Goal: Task Accomplishment & Management: Manage account settings

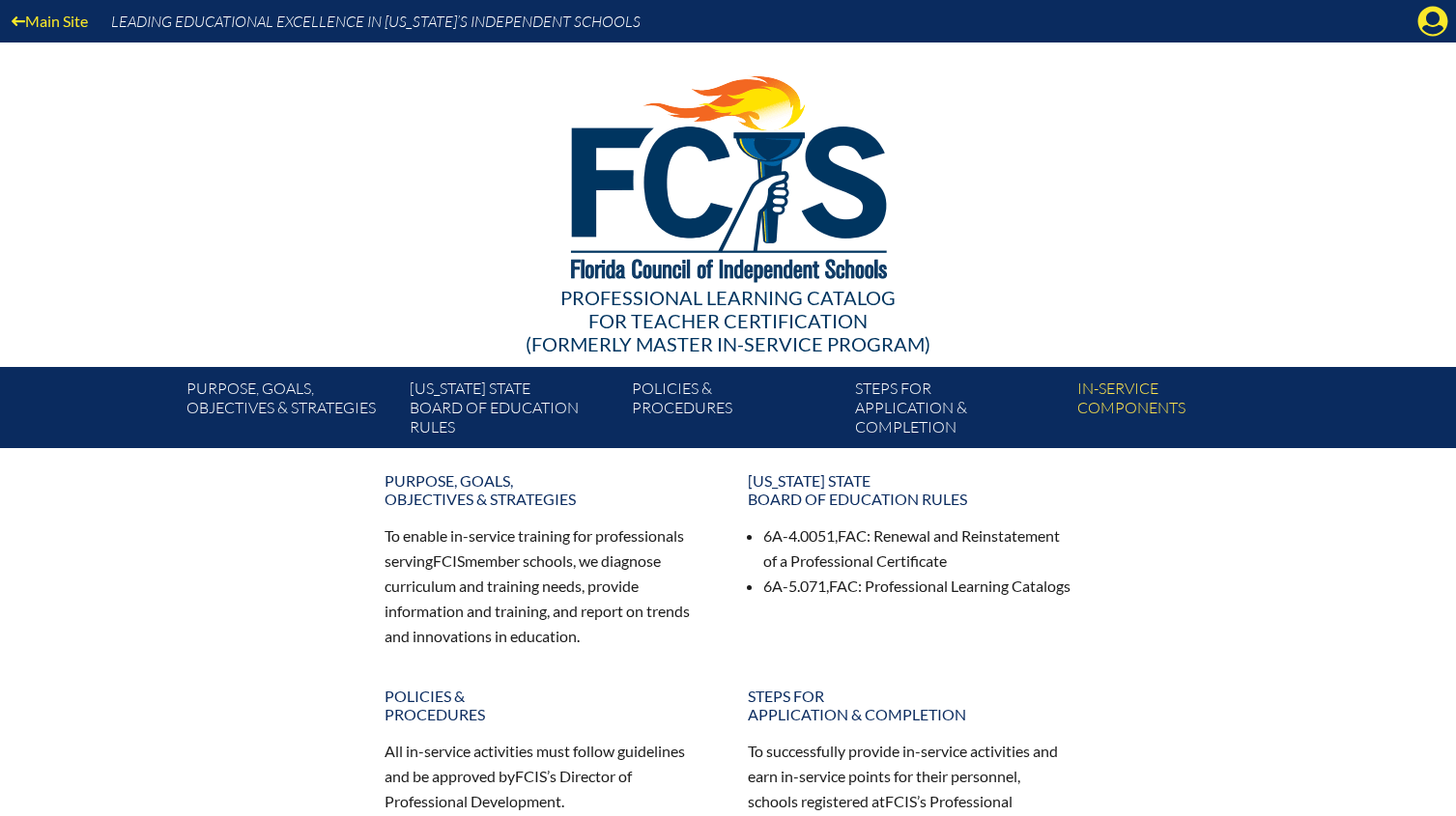
click at [1433, 33] on icon "Manage account" at bounding box center [1432, 21] width 31 height 31
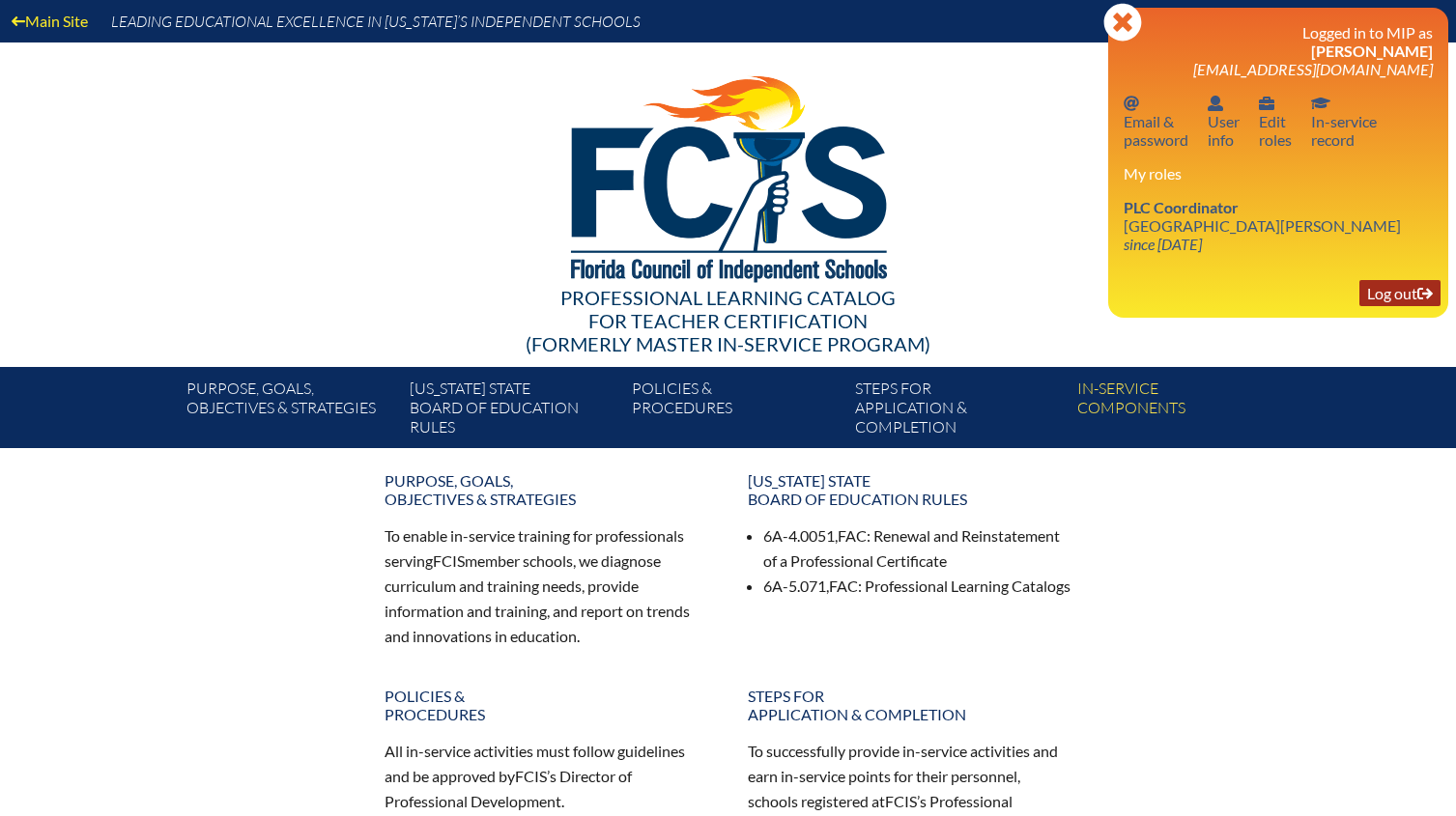
click at [1395, 294] on link "Log out Log out" at bounding box center [1400, 293] width 81 height 26
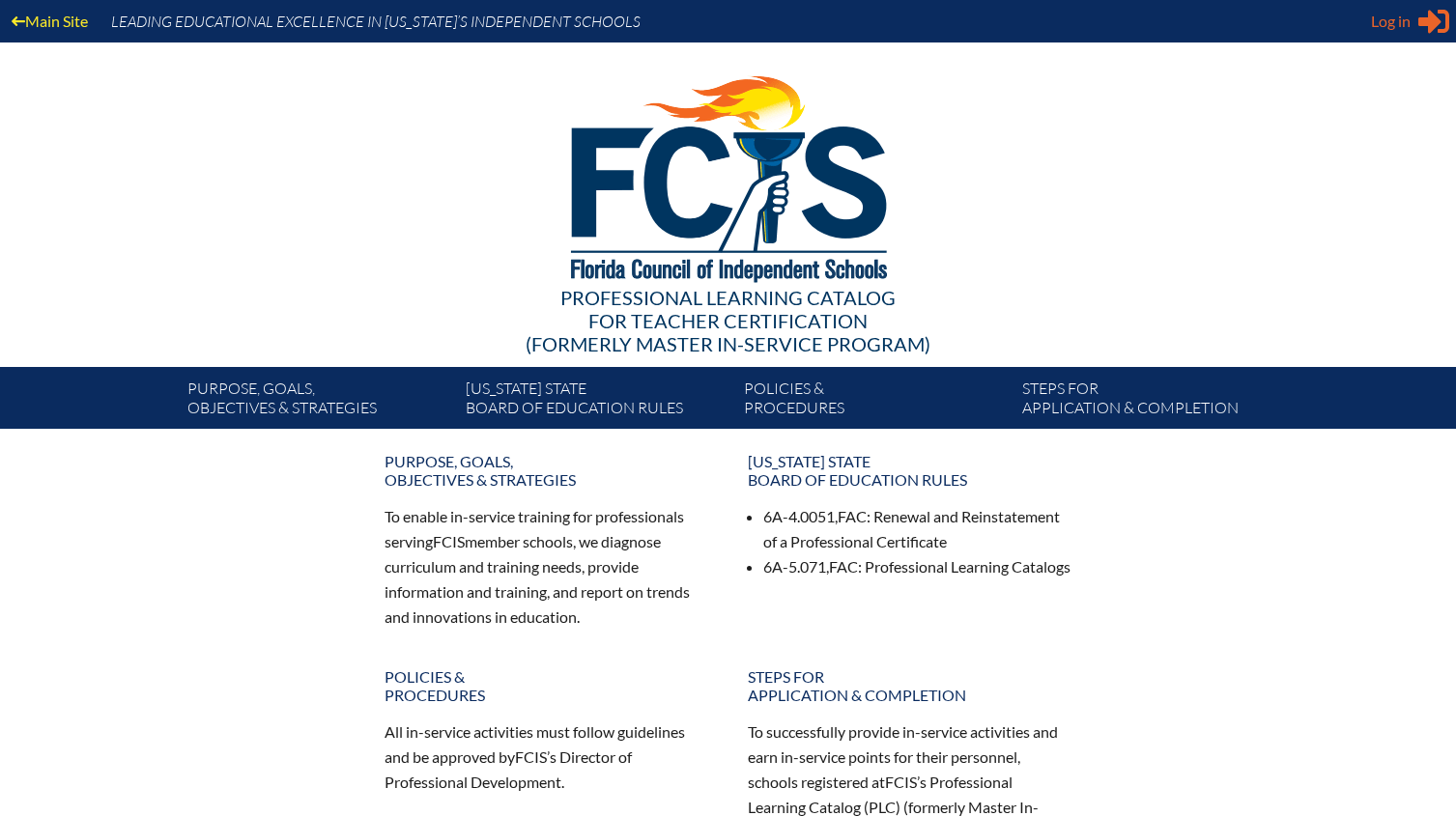
drag, startPoint x: 1391, startPoint y: 28, endPoint x: 1373, endPoint y: 37, distance: 20.1
click at [1390, 28] on span "Log in" at bounding box center [1391, 21] width 40 height 23
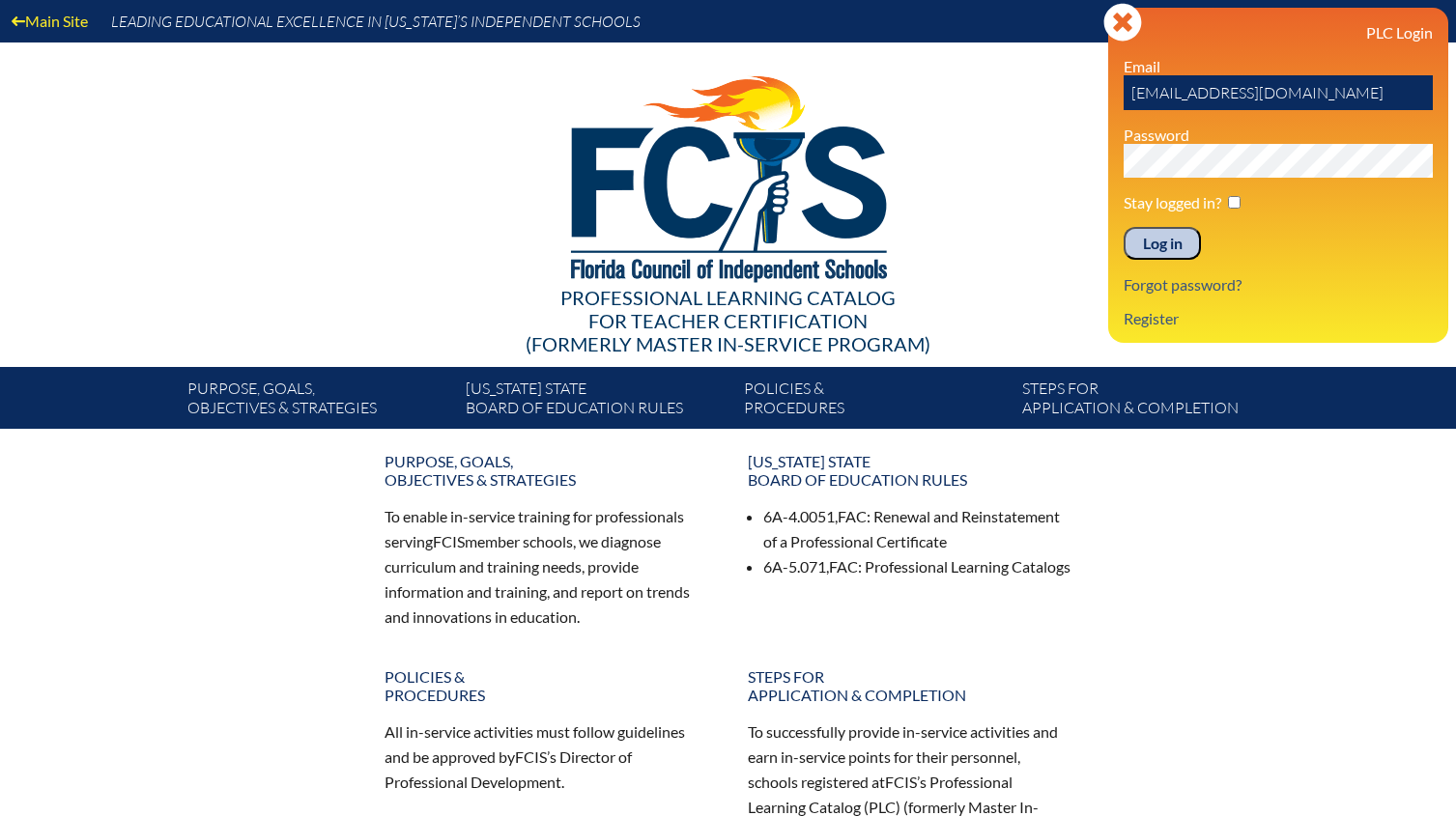
click at [1193, 90] on input "[EMAIL_ADDRESS][DOMAIN_NAME]" at bounding box center [1278, 92] width 309 height 35
type input "[EMAIL_ADDRESS][DOMAIN_NAME]"
click at [1086, 163] on div "Main Site Leading Educational Excellence in [US_STATE]’s Independent Schools Pr…" at bounding box center [728, 214] width 1456 height 429
click at [1143, 244] on input "Log in" at bounding box center [1162, 243] width 77 height 33
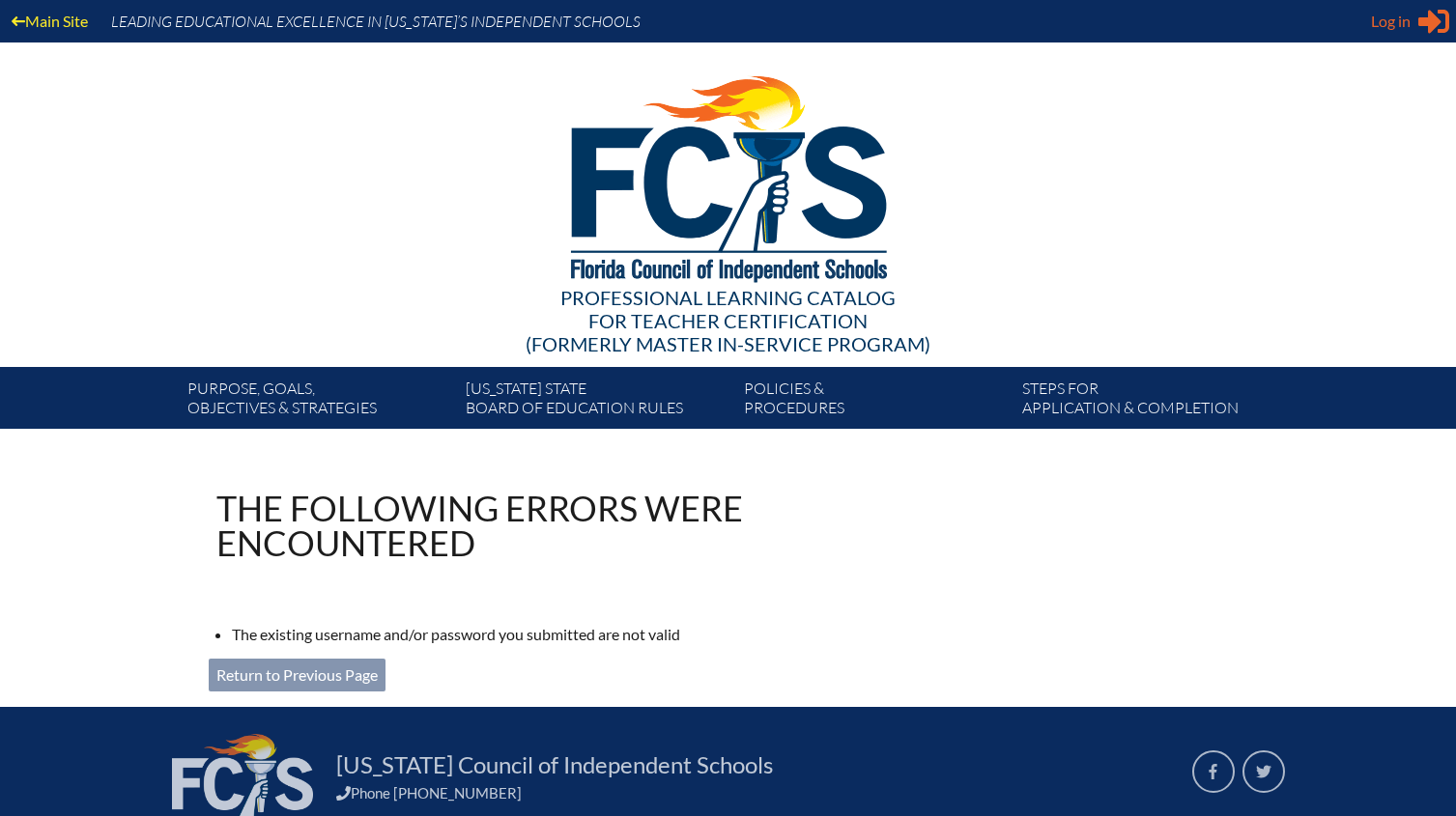
type input "[EMAIL_ADDRESS][DOMAIN_NAME]"
click at [1393, 27] on span "Log in" at bounding box center [1391, 21] width 40 height 23
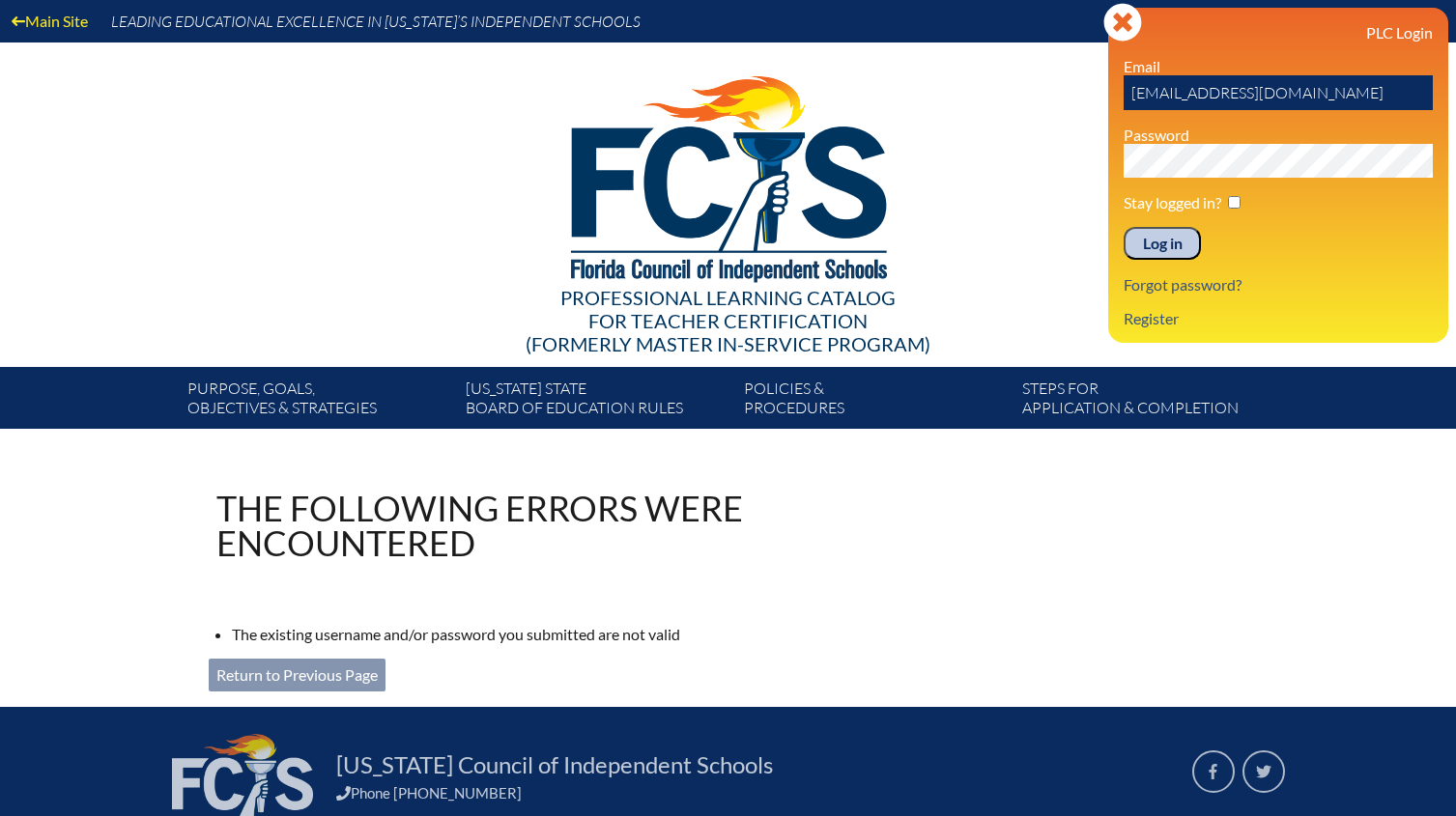
drag, startPoint x: 1269, startPoint y: 98, endPoint x: 1111, endPoint y: 98, distance: 158.0
click at [1111, 98] on div "Log in Close Sign in or register PLC Login Email dlanders@sjcds.net Password St…" at bounding box center [1278, 175] width 340 height 335
type input "[EMAIL_ADDRESS][DOMAIN_NAME]"
click at [1083, 161] on div "Main Site Leading Educational Excellence in [US_STATE]’s Independent Schools Pr…" at bounding box center [728, 214] width 1456 height 429
click at [1123, 227] on input "Log in" at bounding box center [1162, 243] width 77 height 33
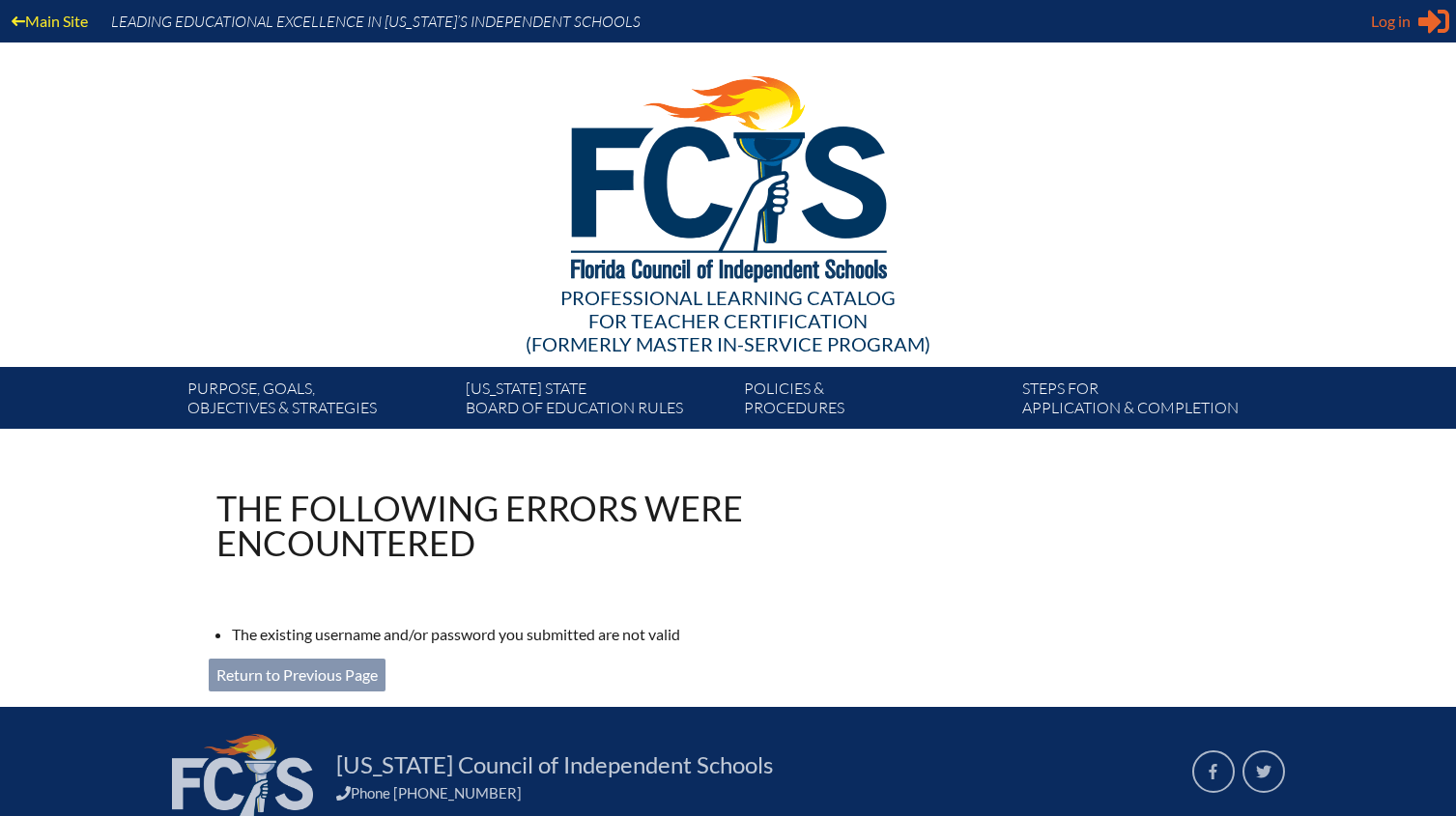
type input "[EMAIL_ADDRESS][DOMAIN_NAME]"
click at [1389, 22] on span "Log in" at bounding box center [1391, 21] width 40 height 23
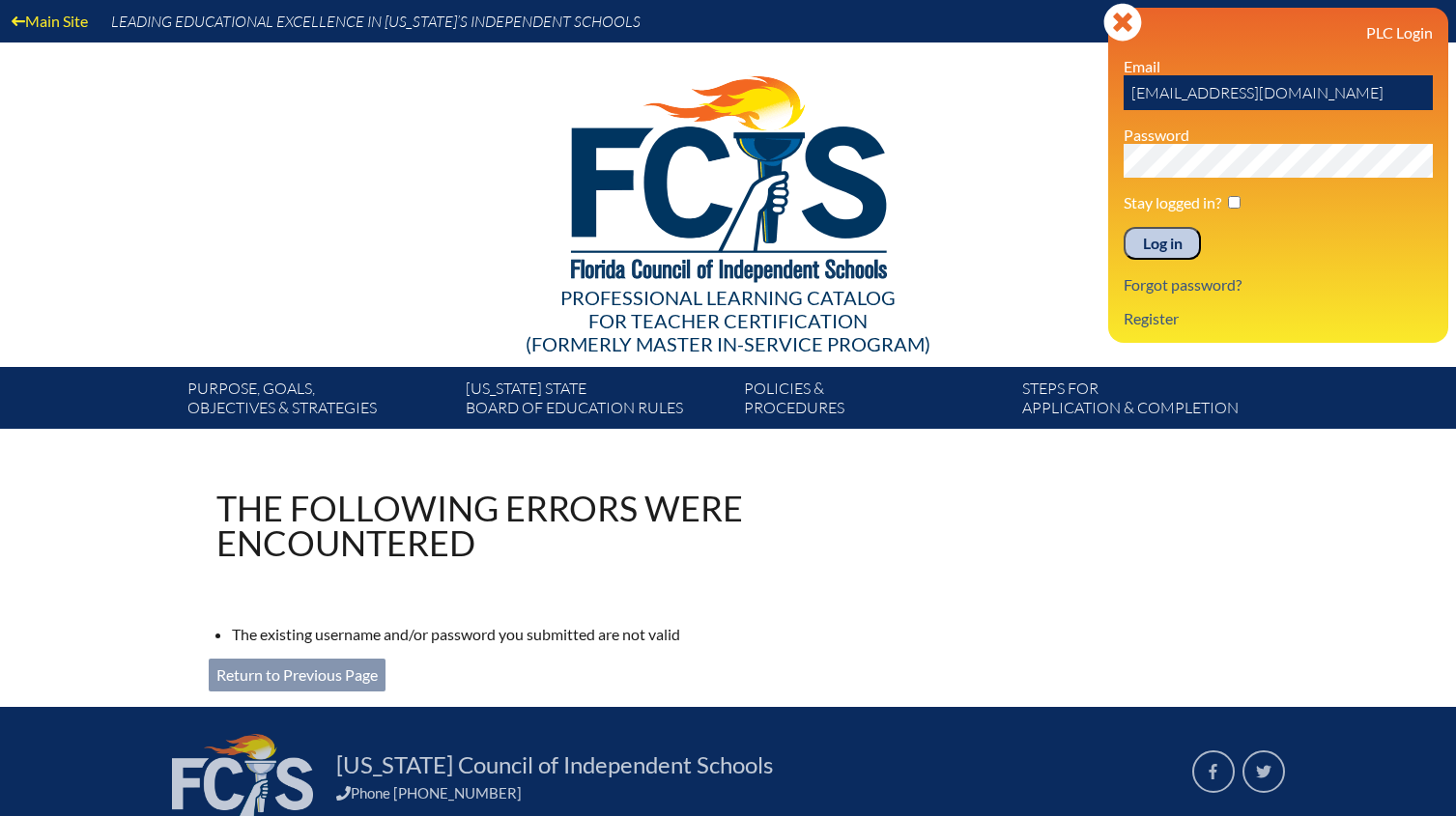
click at [1046, 139] on div "Main Site Leading Educational Excellence in Florida’s Independent Schools Profe…" at bounding box center [728, 214] width 1456 height 429
drag, startPoint x: 1276, startPoint y: 88, endPoint x: 1075, endPoint y: 84, distance: 201.0
click at [1075, 84] on div "Main Site Leading Educational Excellence in Florida’s Independent Schools Profe…" at bounding box center [728, 214] width 1456 height 429
type input "bgettings@sjcds.net"
click at [1123, 227] on input "Log in" at bounding box center [1162, 243] width 77 height 33
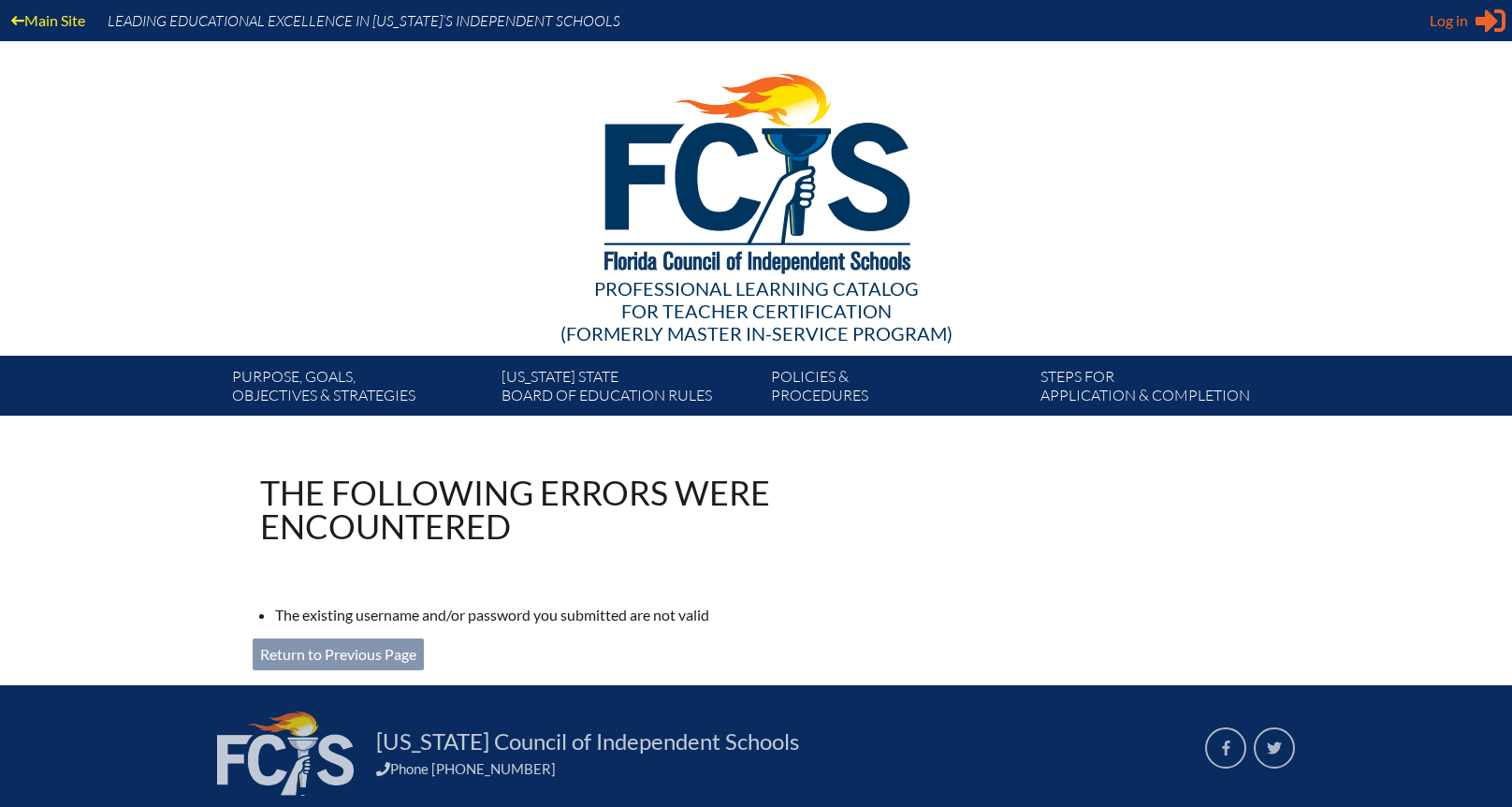
type input "dlanders@sjcds.net"
click at [1409, 26] on span "Log in" at bounding box center [1449, 20] width 38 height 22
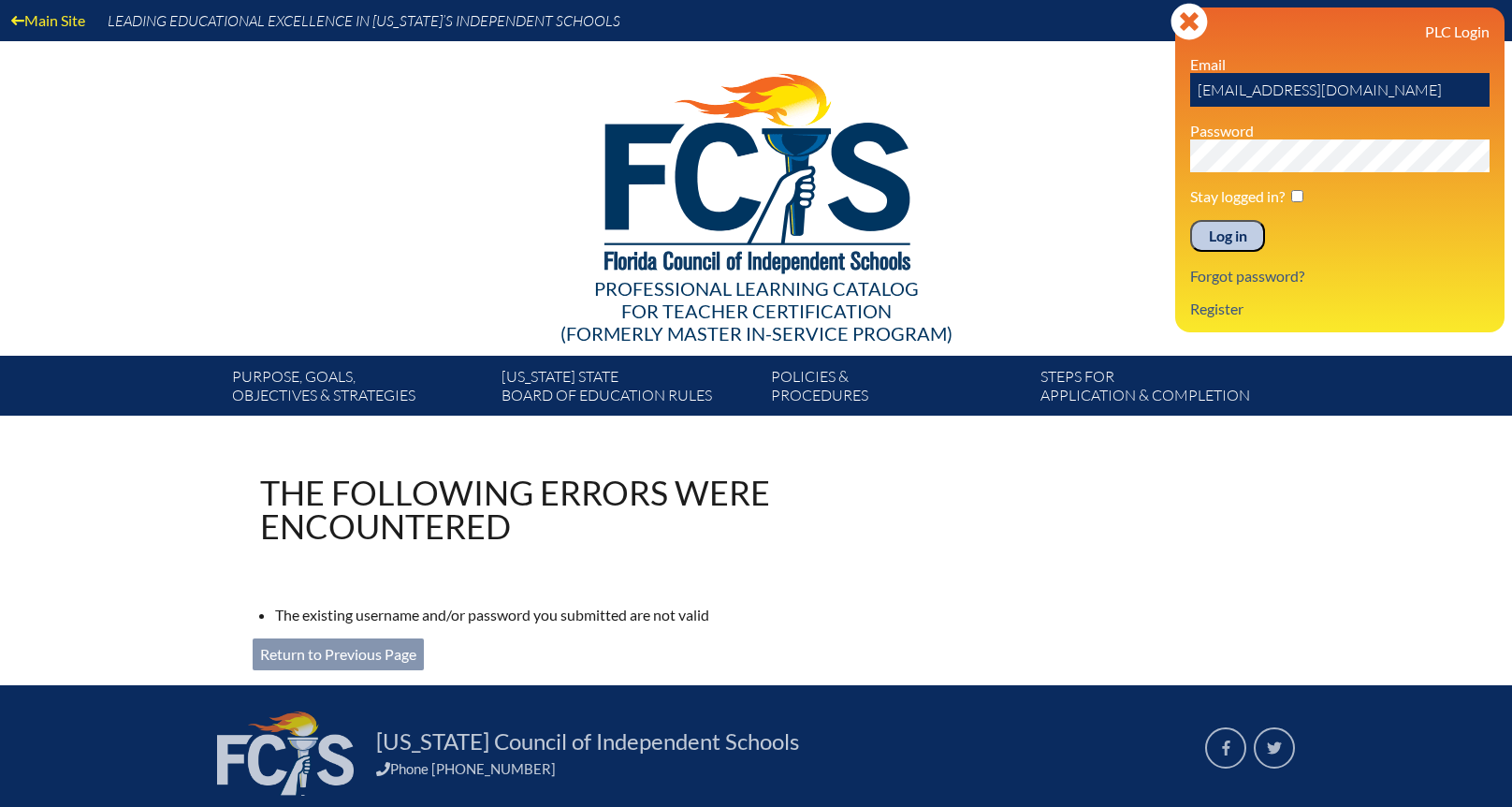
click at [1349, 81] on input "dlanders@sjcds.net" at bounding box center [1340, 89] width 299 height 34
type input "bgittings@sjcds.net"
click at [1148, 164] on div "Main Site Leading Educational Excellence in Florida’s Independent Schools Profe…" at bounding box center [756, 207] width 1512 height 415
click at [1158, 154] on div "Main Site Leading Educational Excellence in Florida’s Independent Schools Profe…" at bounding box center [756, 207] width 1512 height 415
click at [1191, 220] on input "Log in" at bounding box center [1228, 235] width 75 height 32
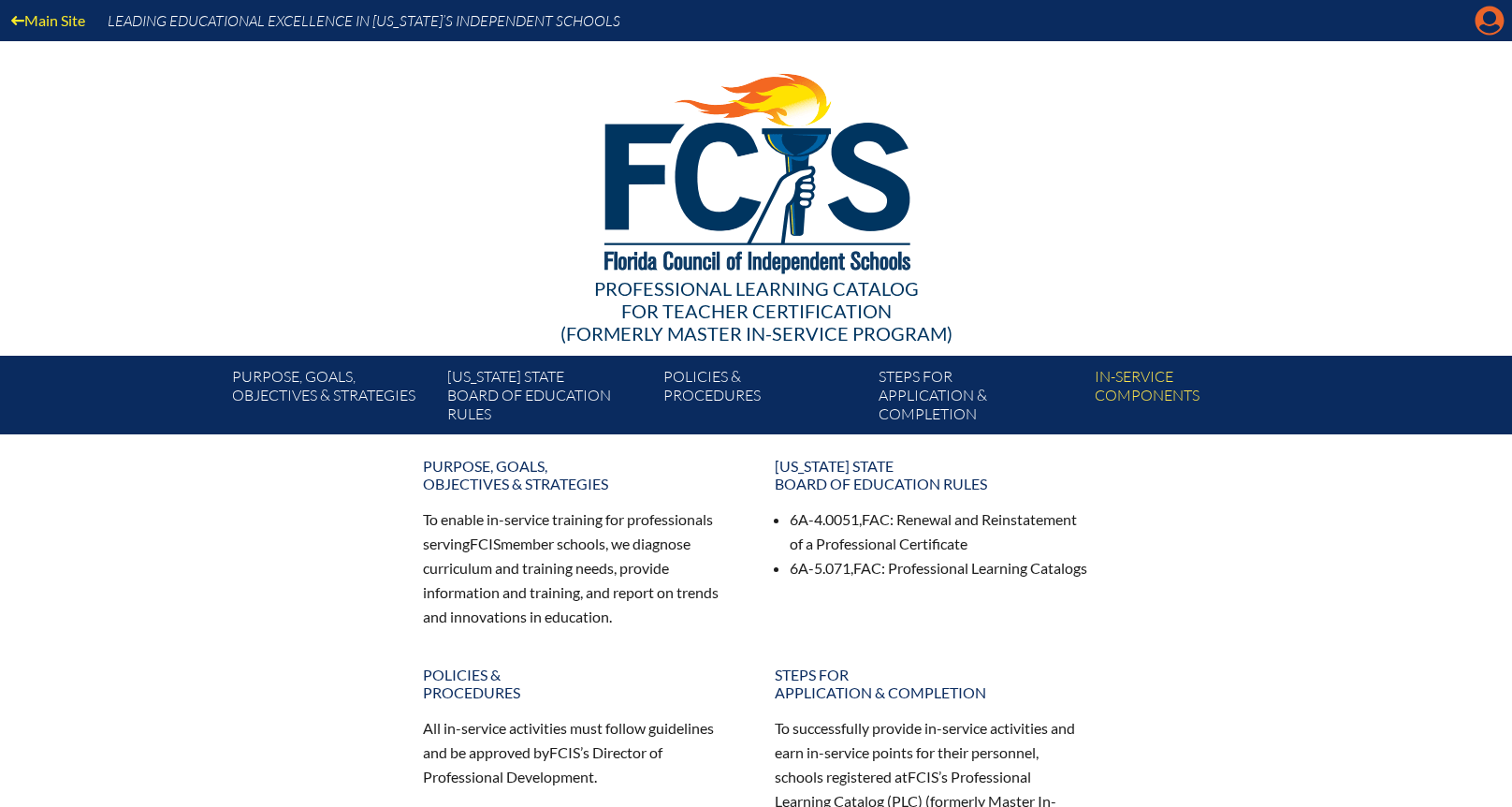
click at [1482, 19] on icon at bounding box center [1490, 21] width 29 height 29
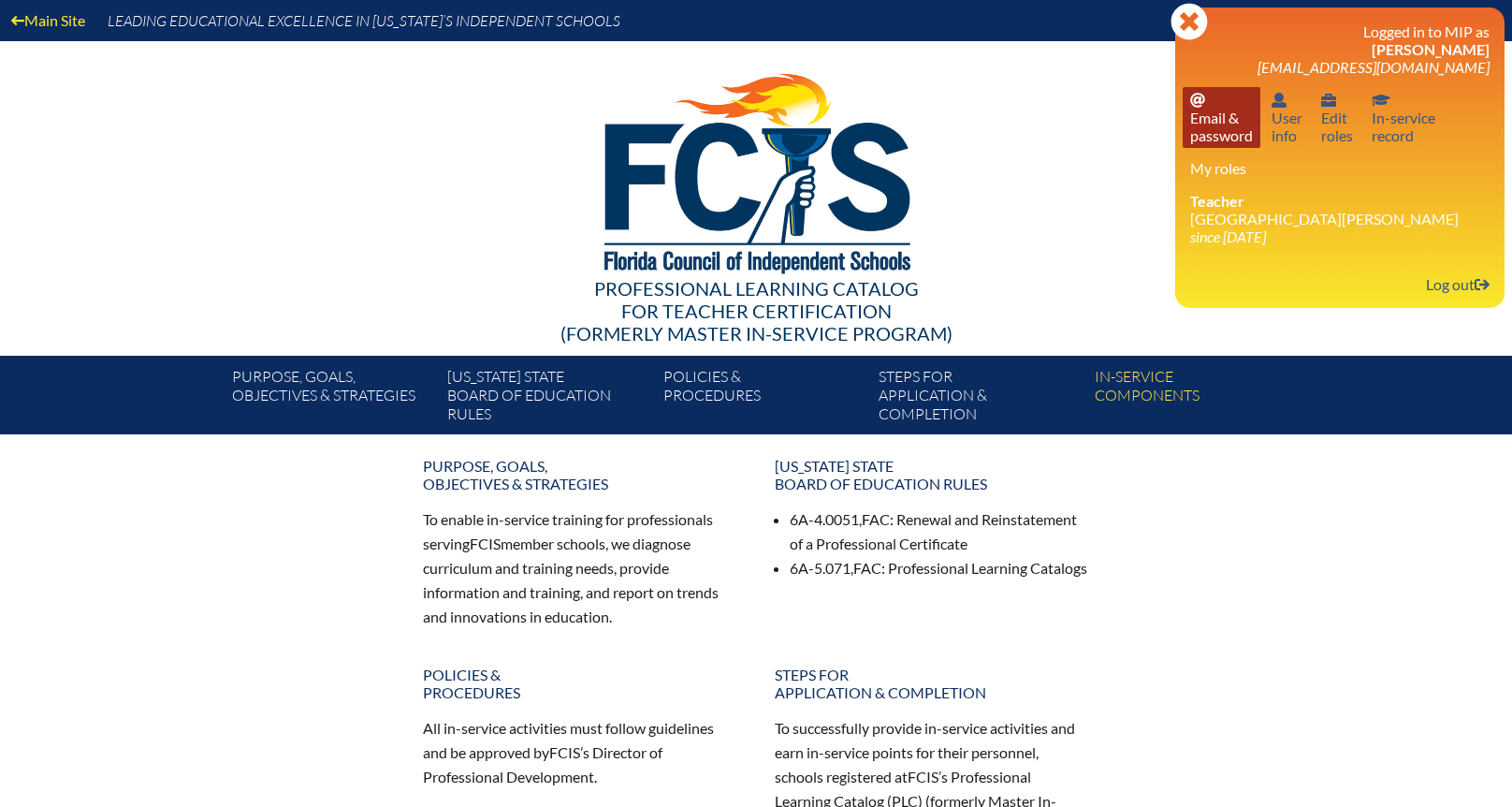
click at [1199, 93] on icon at bounding box center [1198, 101] width 15 height 15
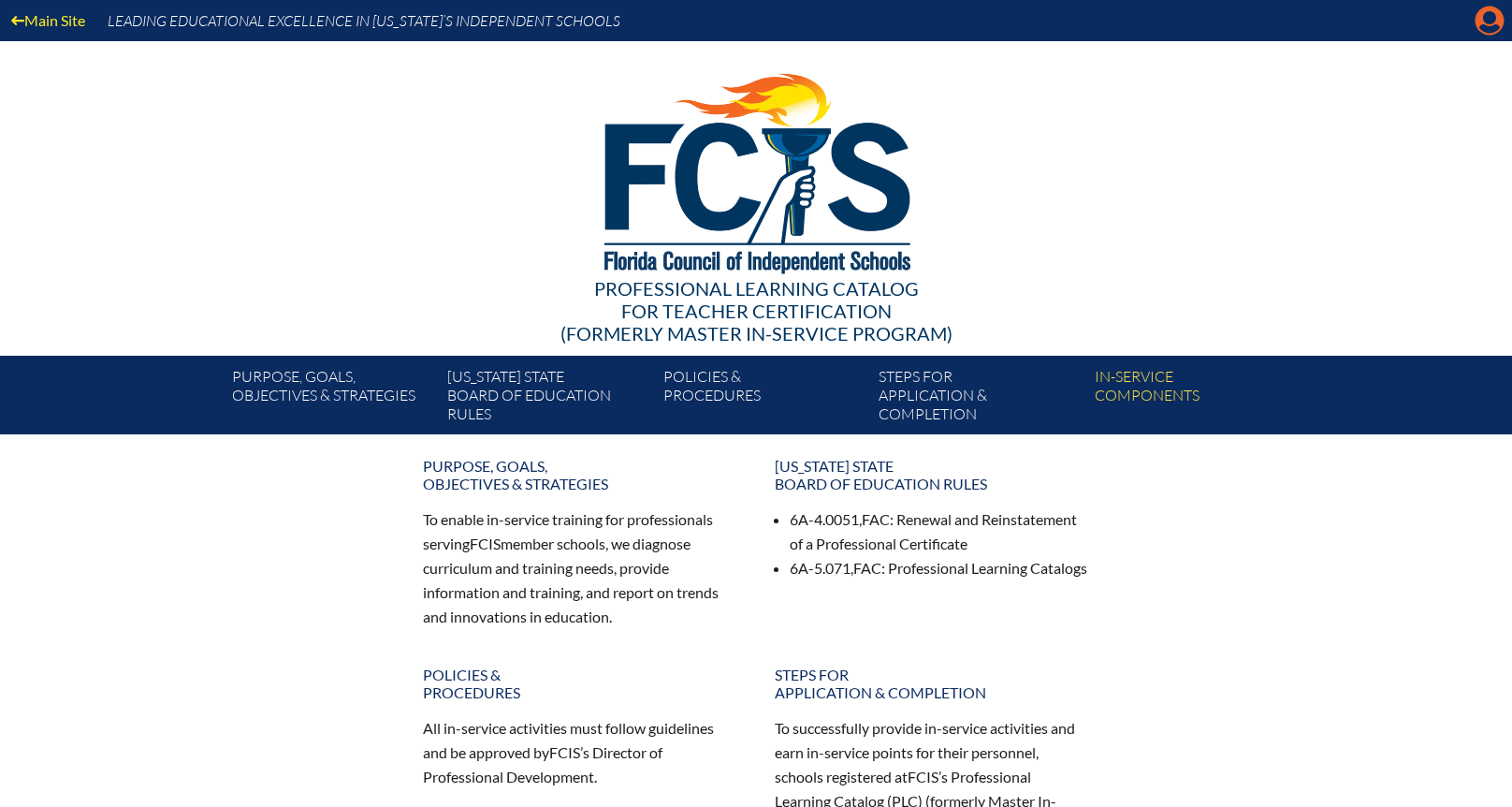
click at [1481, 30] on icon "Manage account" at bounding box center [1489, 20] width 30 height 30
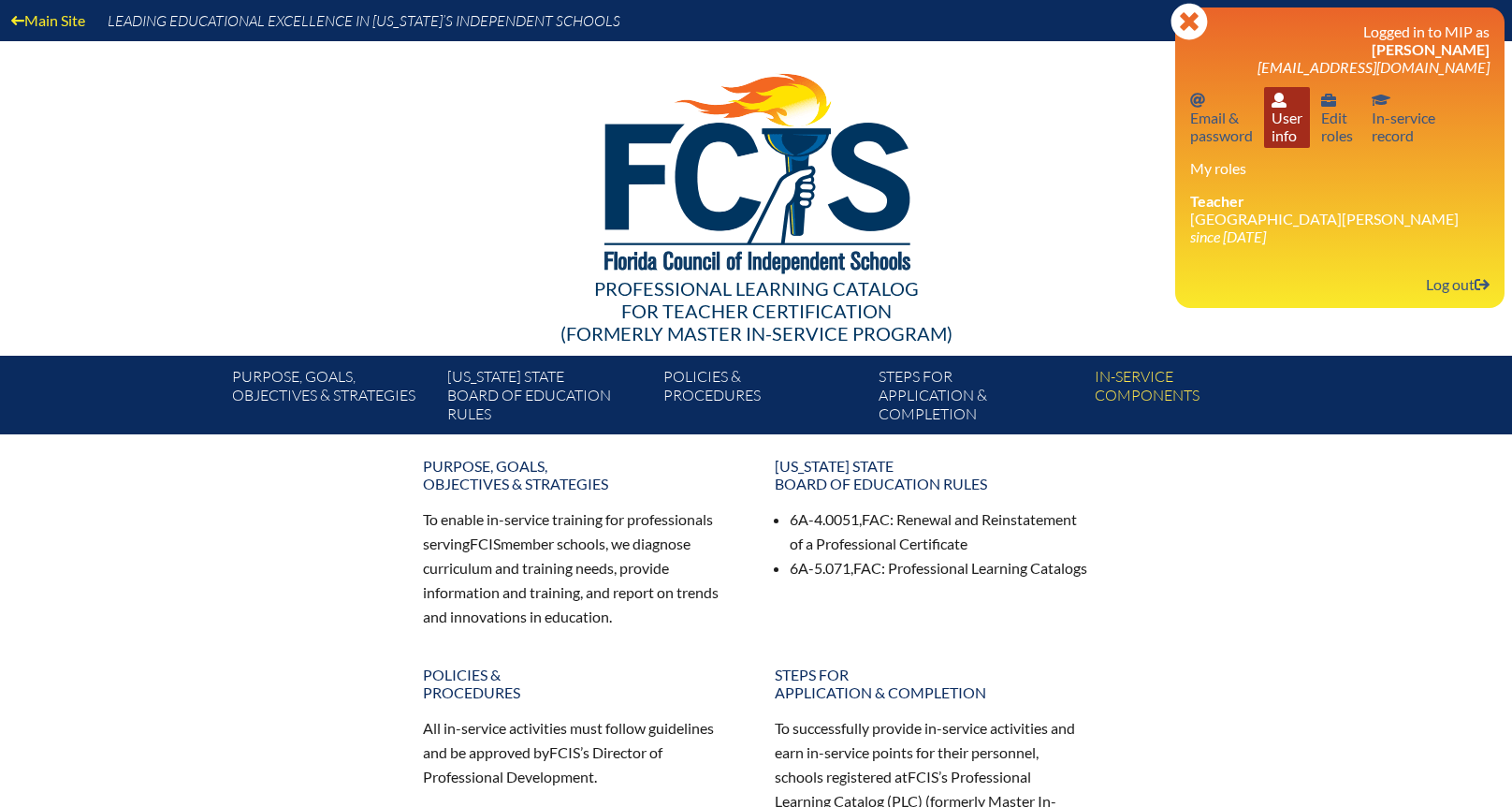
click at [1285, 129] on link "User info User info" at bounding box center [1288, 117] width 46 height 60
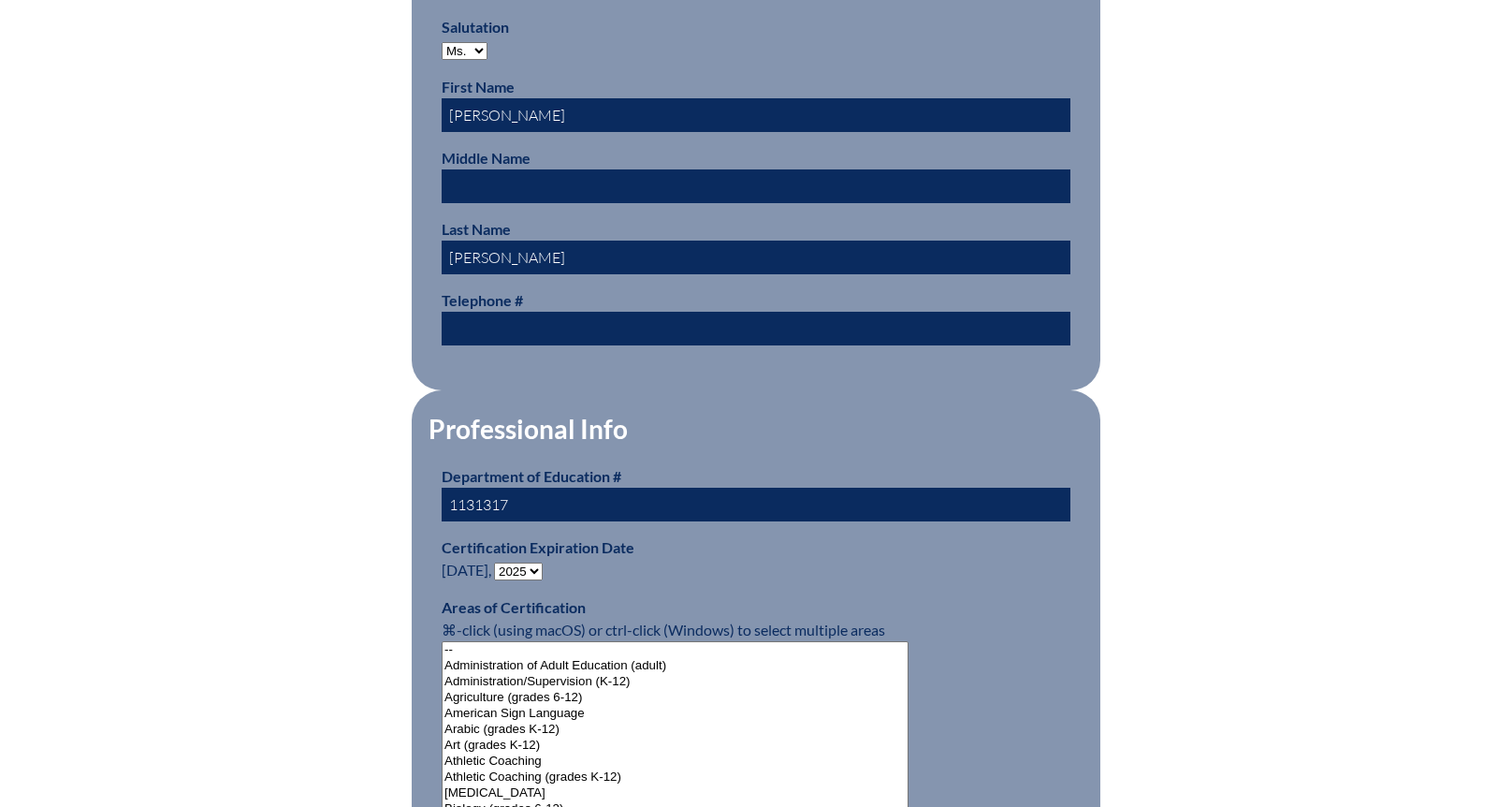
scroll to position [787, 0]
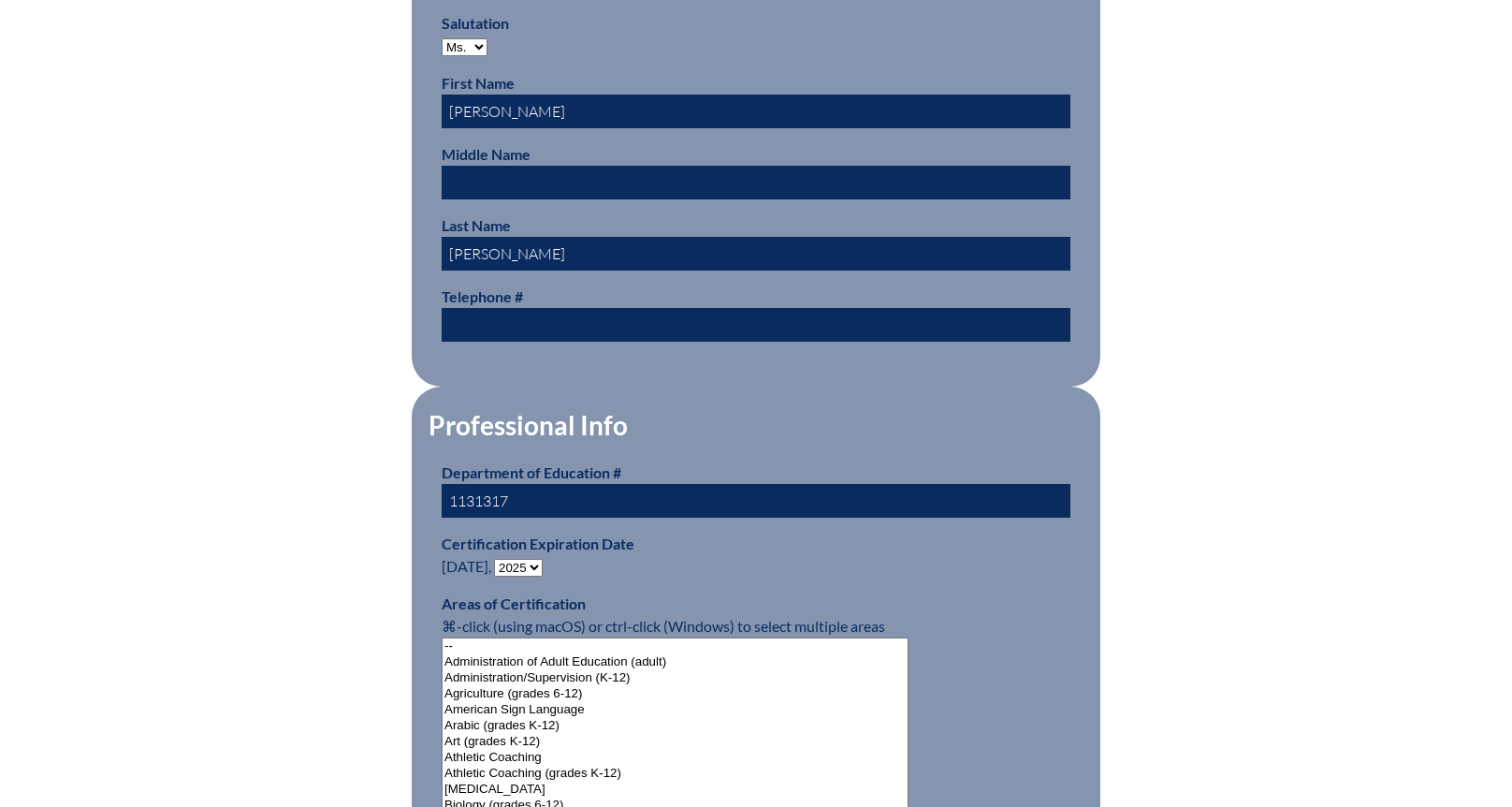
click at [520, 560] on select "- 2031 2030 2029 2028 2027 2026 2025 2024 2023 2022 2021 2020 2019 2018 2017 20…" at bounding box center [518, 567] width 49 height 18
select select "2030"
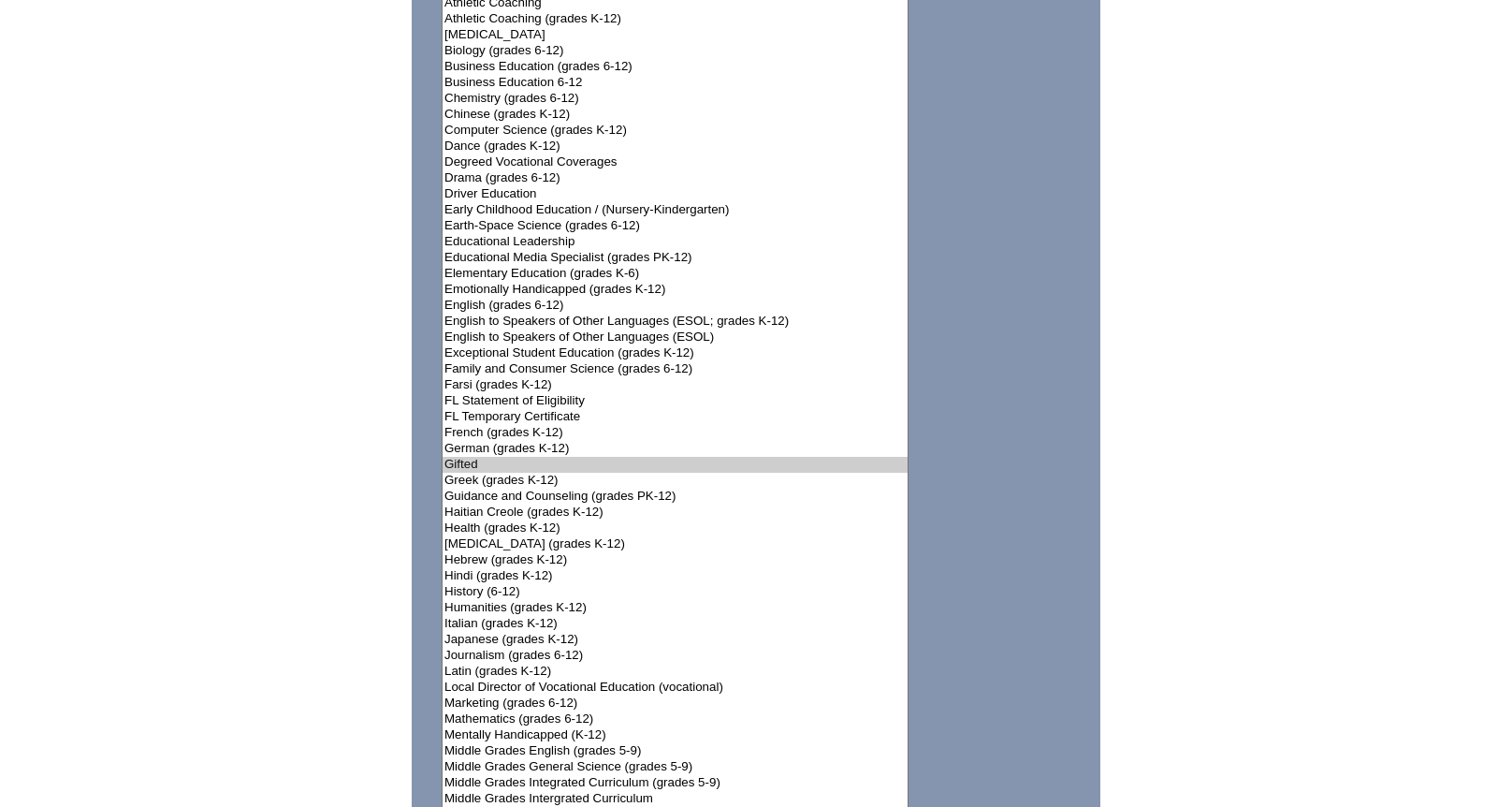
scroll to position [2488, 0]
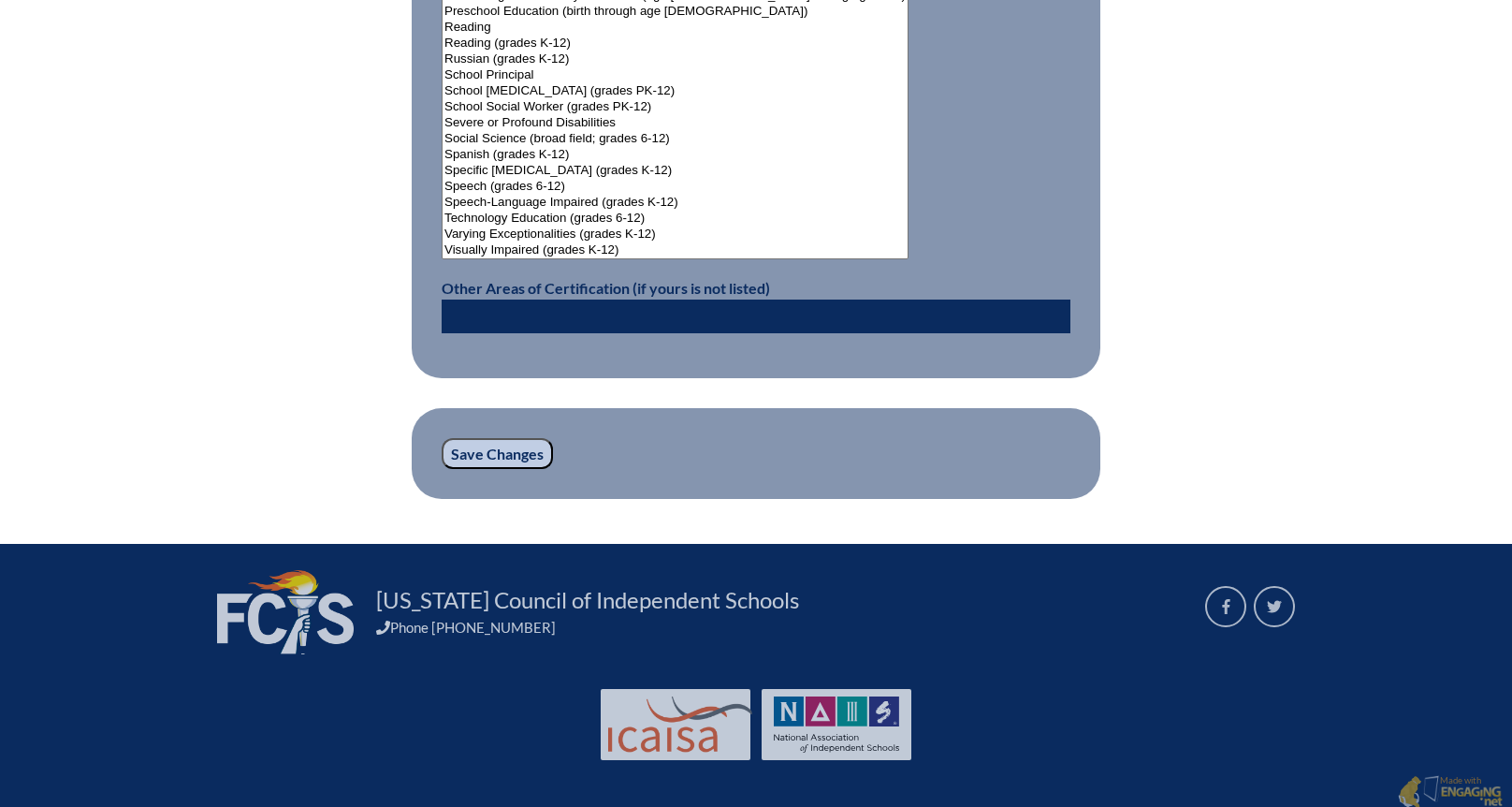
click at [512, 445] on input "Save Changes" at bounding box center [497, 453] width 111 height 32
